Goal: Ask a question

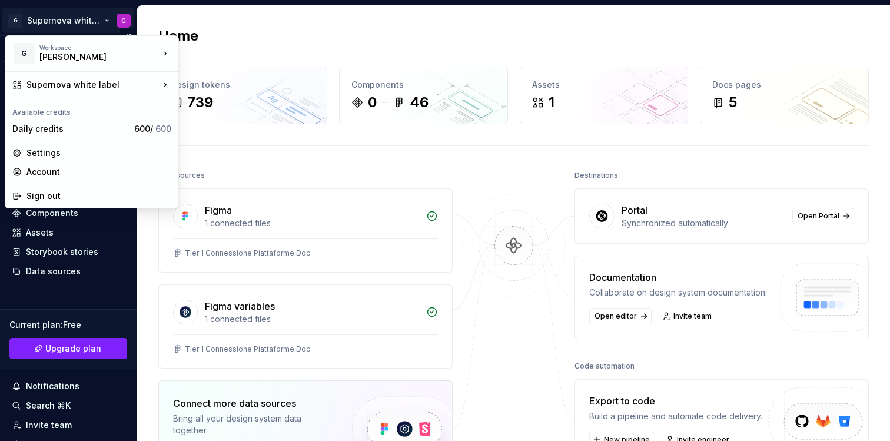
click at [37, 25] on html "G Supernova white label G Version Current draft Home Documentation Analytics Co…" at bounding box center [445, 220] width 890 height 441
click at [61, 156] on div "Settings" at bounding box center [98, 153] width 145 height 12
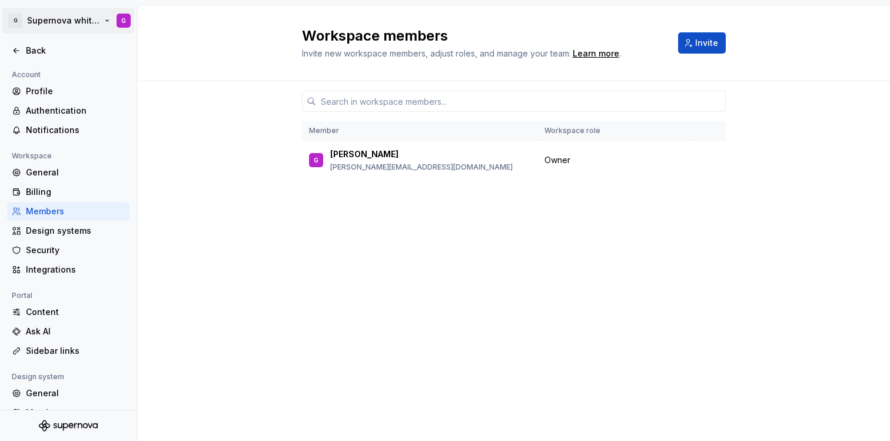
click at [72, 20] on html "G Supernova white label G Back Account Profile Authentication Notifications Wor…" at bounding box center [445, 220] width 890 height 441
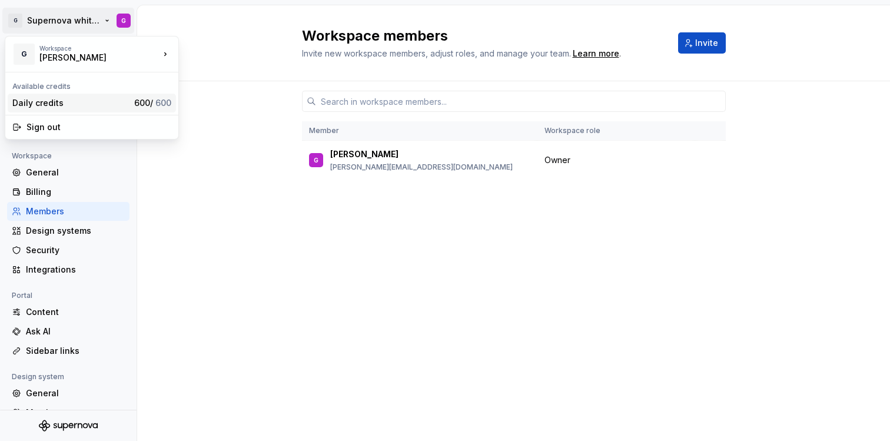
click at [73, 104] on div "Daily credits" at bounding box center [70, 103] width 117 height 12
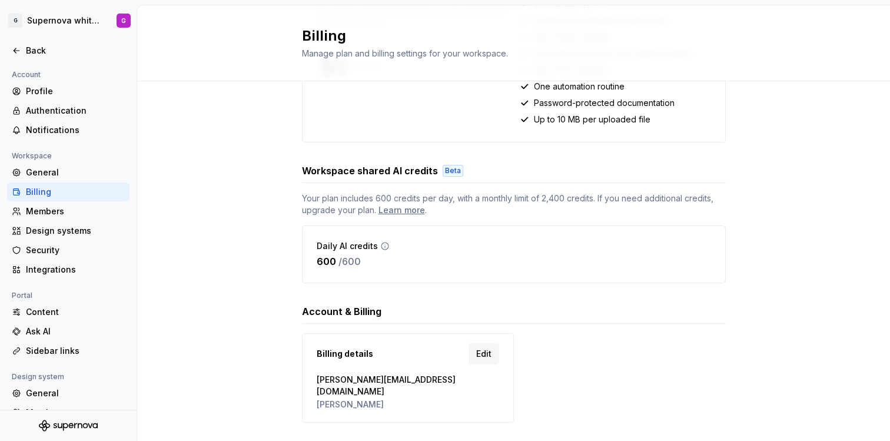
scroll to position [238, 0]
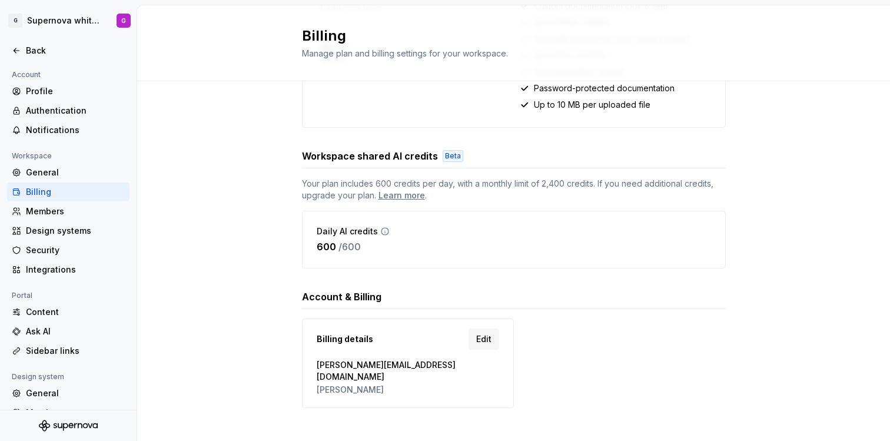
click at [384, 233] on icon at bounding box center [384, 231] width 9 height 9
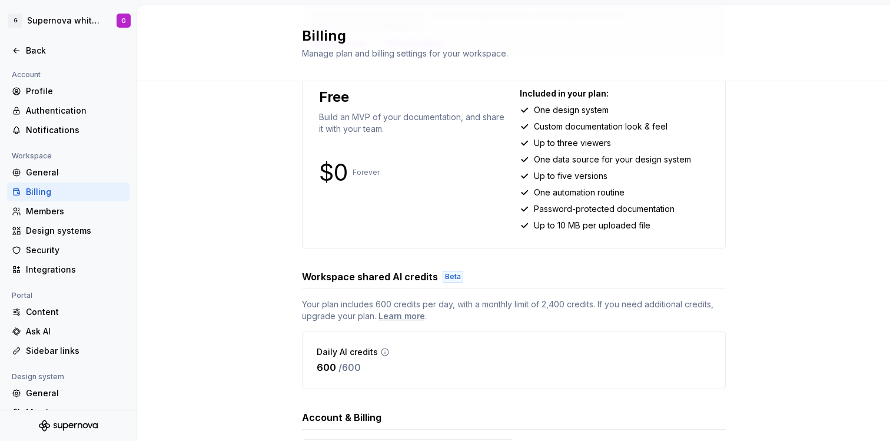
scroll to position [125, 0]
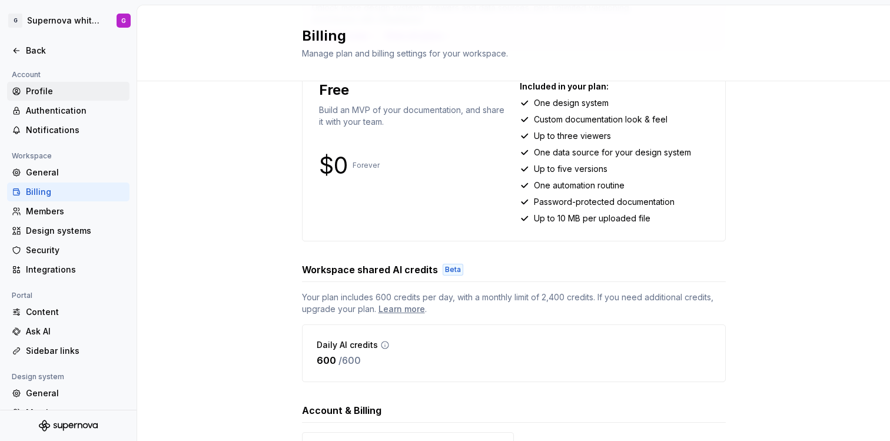
click at [60, 95] on div "Profile" at bounding box center [75, 91] width 99 height 12
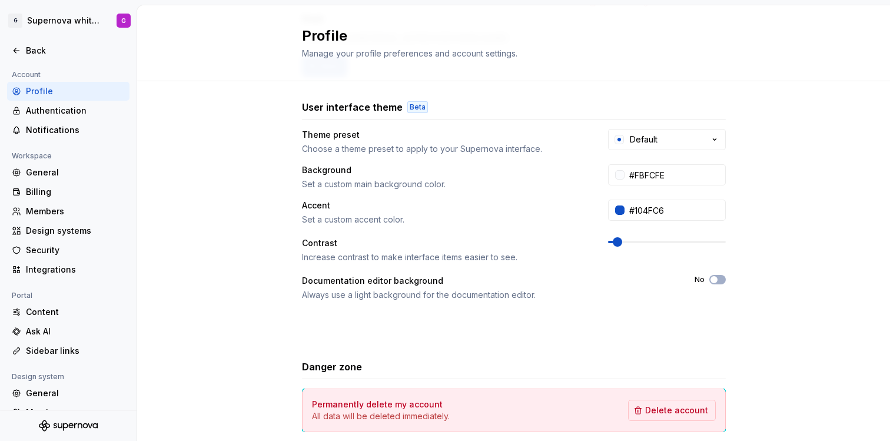
scroll to position [234, 0]
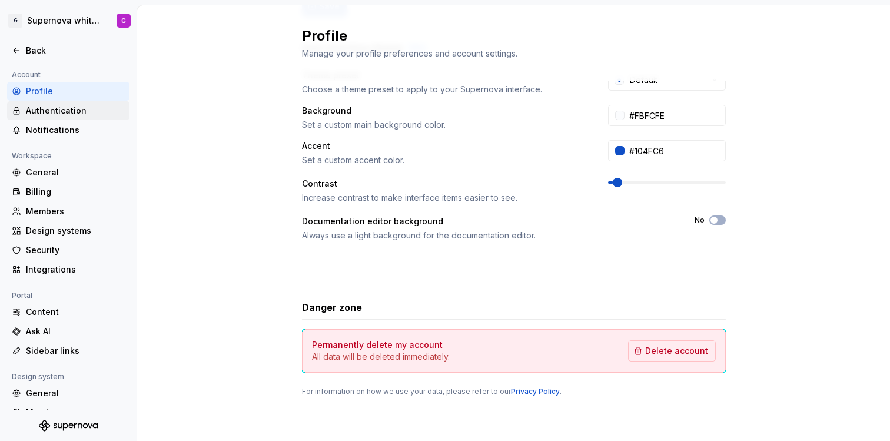
click at [65, 110] on div "Authentication" at bounding box center [75, 111] width 99 height 12
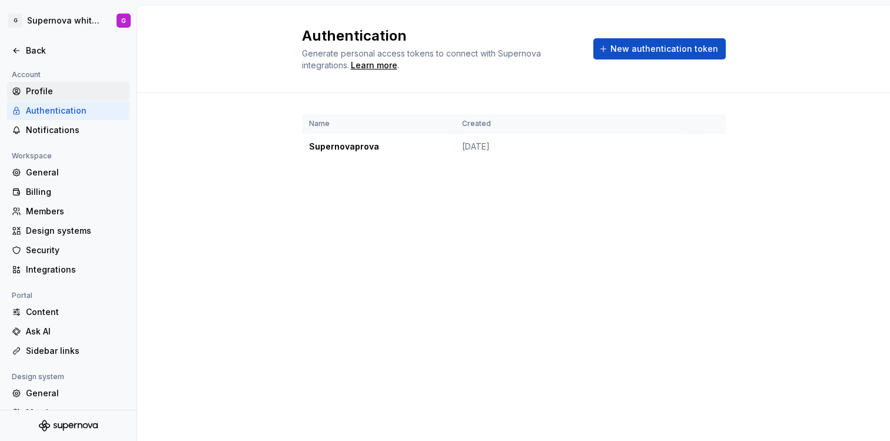
click at [46, 91] on div "Profile" at bounding box center [75, 91] width 99 height 12
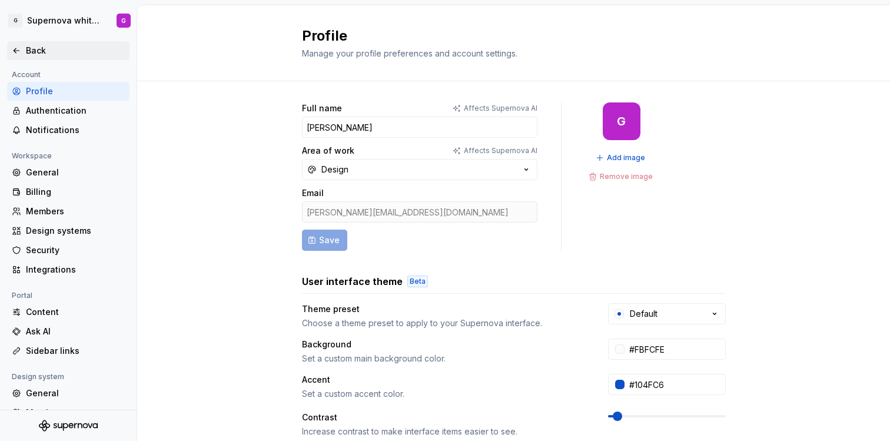
click at [41, 51] on div "Back" at bounding box center [75, 51] width 99 height 12
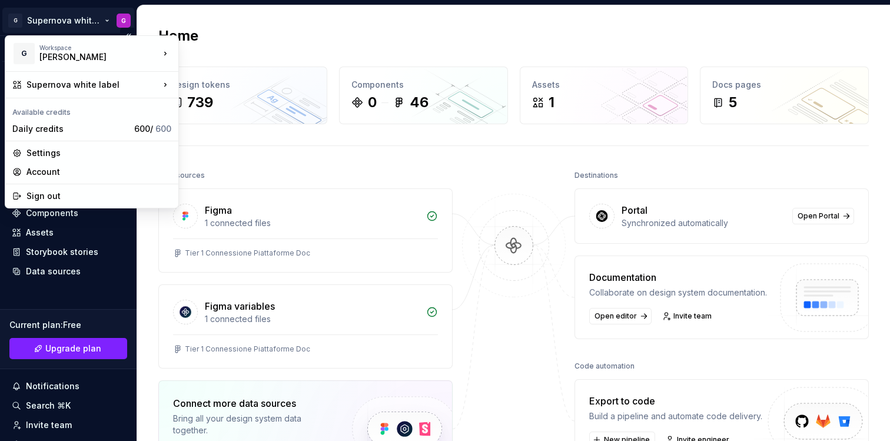
click at [45, 16] on html "G Supernova white label G Version Current draft Home Documentation Analytics Co…" at bounding box center [445, 220] width 890 height 441
click at [34, 150] on div "Settings" at bounding box center [98, 153] width 145 height 12
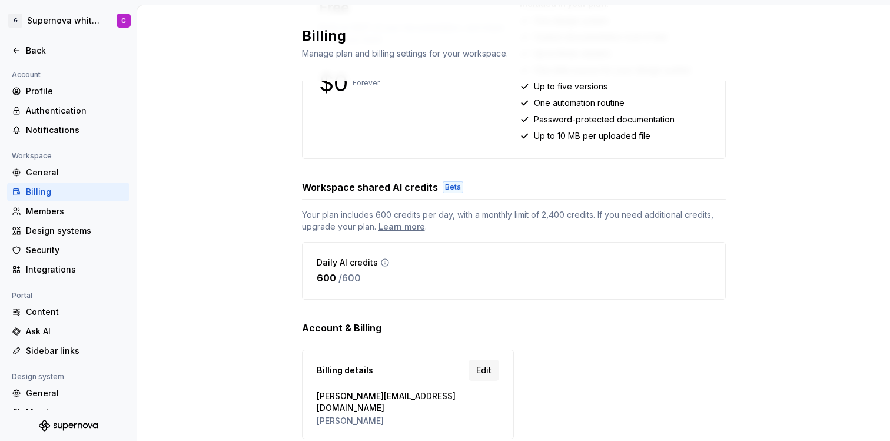
scroll to position [238, 0]
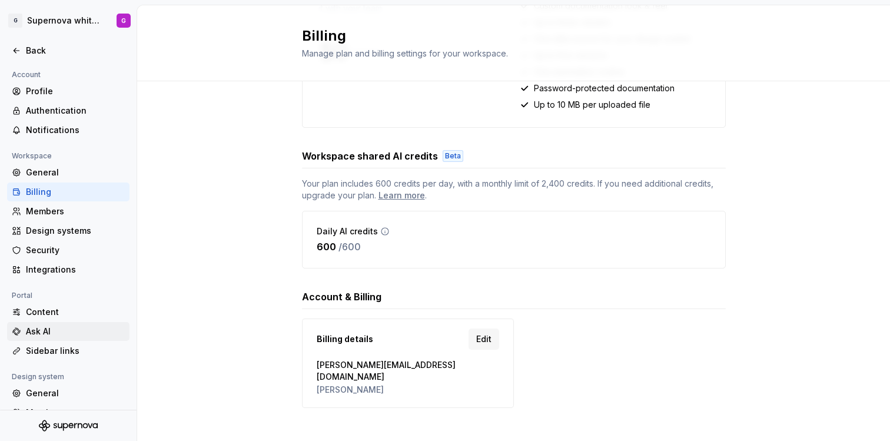
click at [52, 334] on div "Ask AI" at bounding box center [75, 332] width 99 height 12
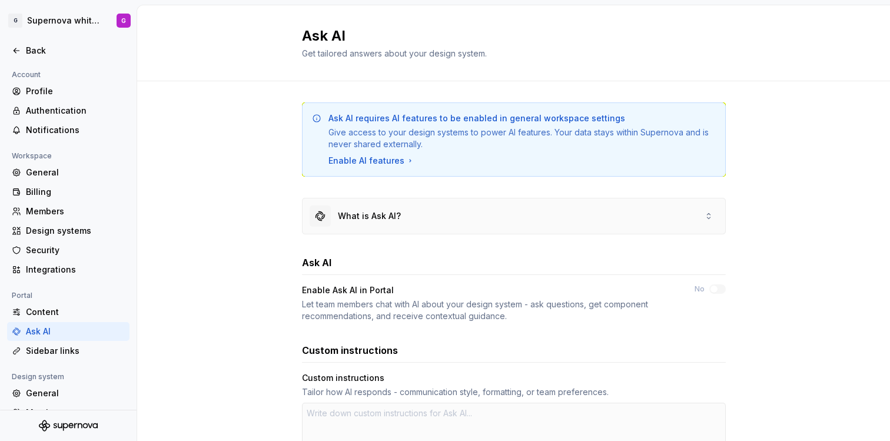
click at [384, 220] on div "What is Ask AI?" at bounding box center [369, 216] width 63 height 12
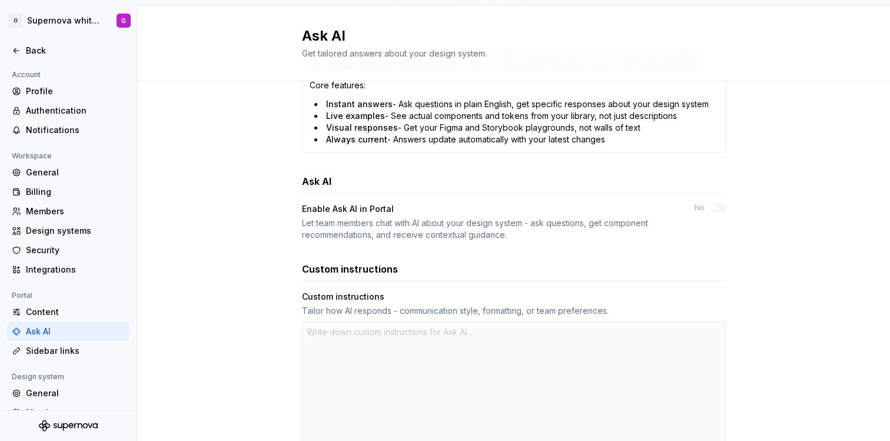
scroll to position [431, 0]
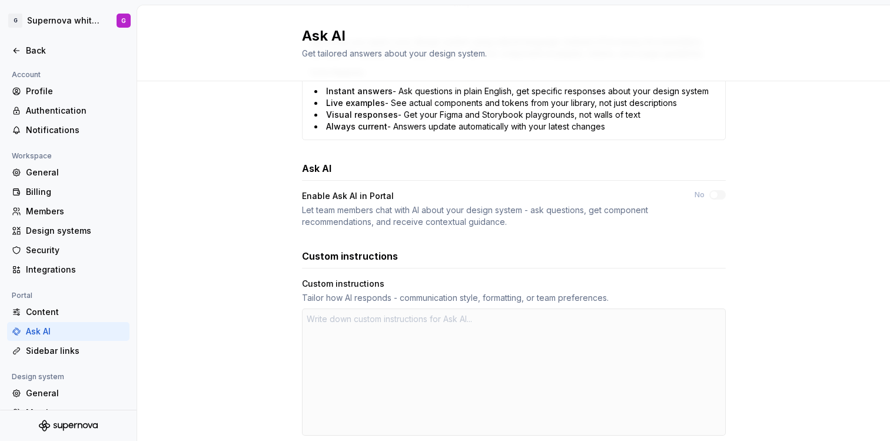
type textarea "*"
